Goal: Task Accomplishment & Management: Use online tool/utility

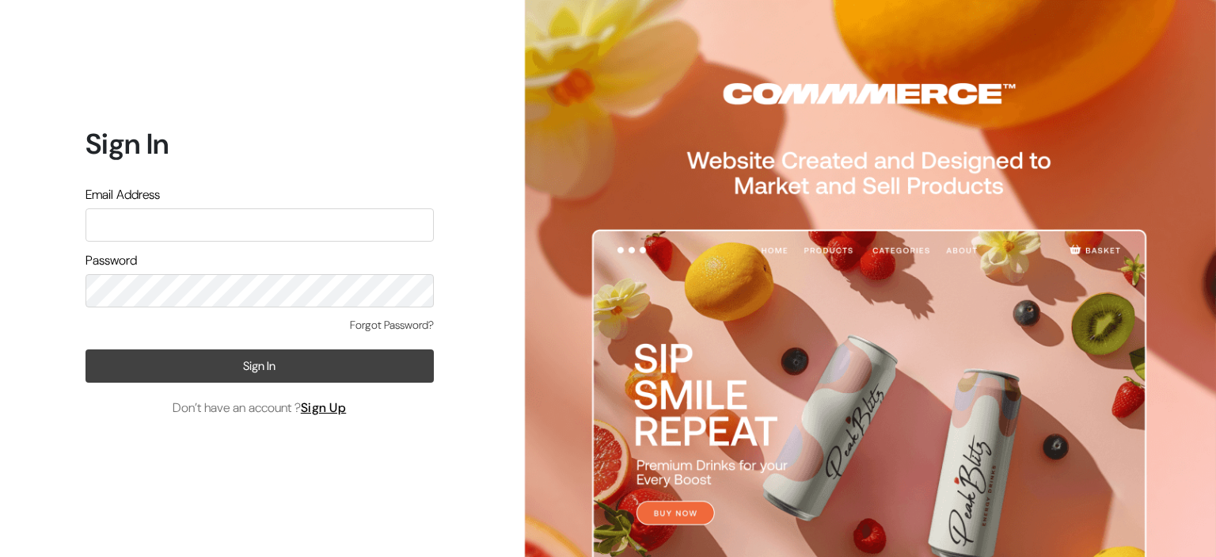
type input "donnyndonny@gmail.com"
click at [303, 369] on button "Sign In" at bounding box center [260, 365] width 348 height 33
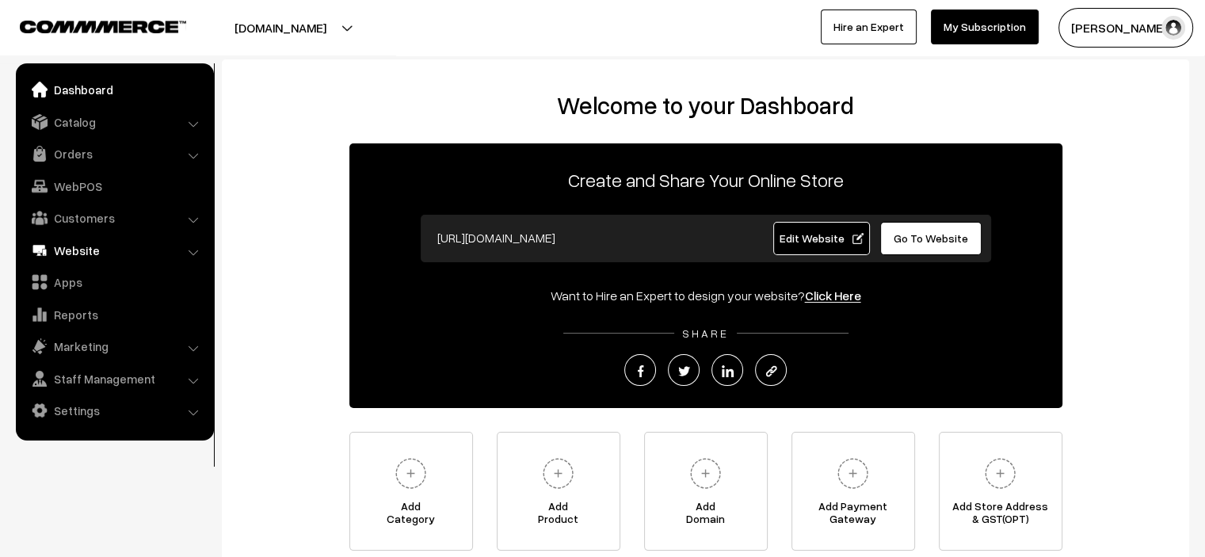
click at [75, 255] on link "Website" at bounding box center [114, 250] width 188 height 29
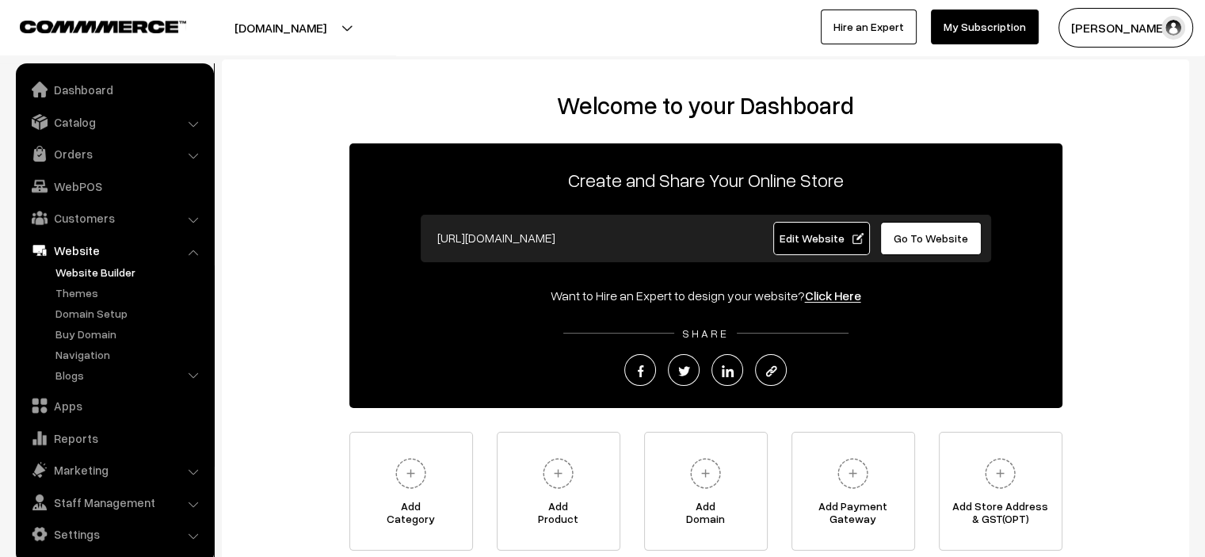
click at [90, 265] on link "Website Builder" at bounding box center [129, 272] width 157 height 17
